Goal: Task Accomplishment & Management: Manage account settings

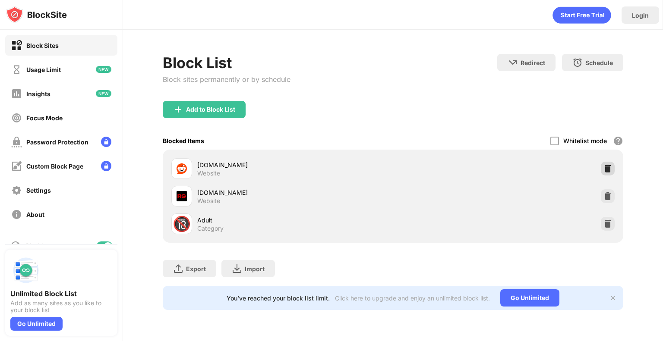
click at [606, 169] on img at bounding box center [607, 168] width 9 height 9
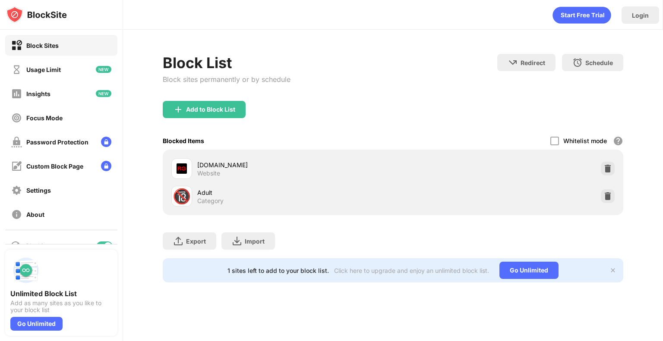
click at [606, 169] on img at bounding box center [607, 168] width 9 height 9
